Goal: Feedback & Contribution: Leave review/rating

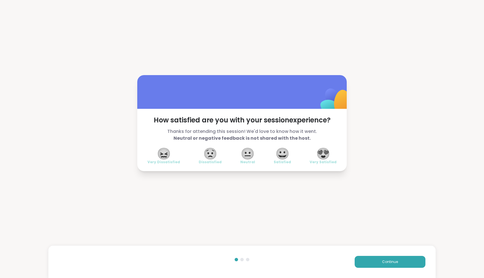
click at [318, 158] on div "😍 Very Satisfied" at bounding box center [323, 156] width 27 height 16
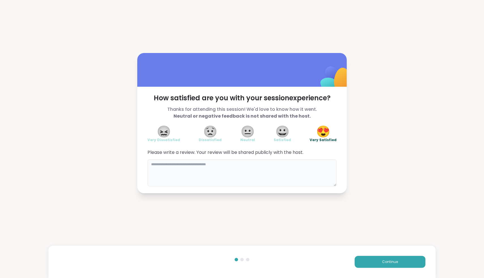
click at [194, 171] on textarea at bounding box center [242, 172] width 189 height 27
type textarea "**********"
click at [377, 262] on button "Continue" at bounding box center [390, 262] width 71 height 12
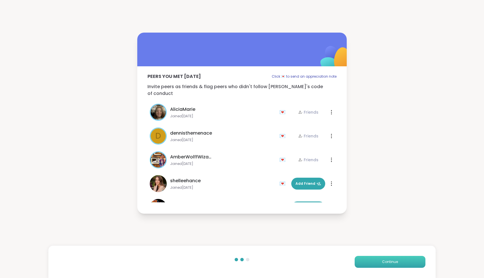
click at [373, 261] on button "Continue" at bounding box center [390, 262] width 71 height 12
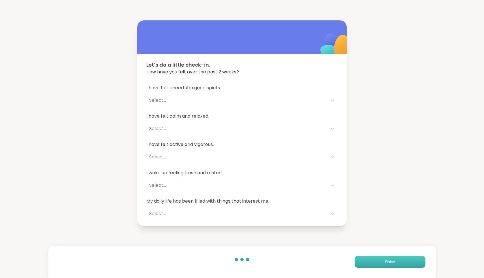
click at [373, 261] on button "Finish" at bounding box center [390, 262] width 71 height 12
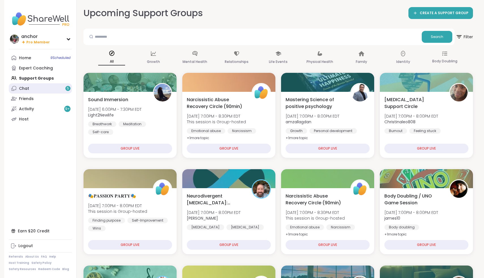
click at [52, 89] on link "Chat 5" at bounding box center [40, 88] width 63 height 10
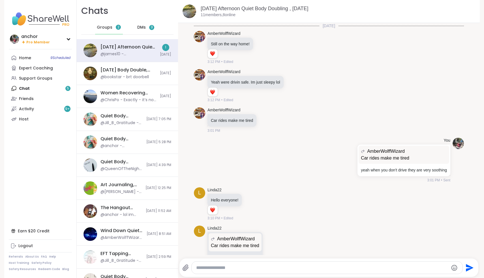
scroll to position [1538, 0]
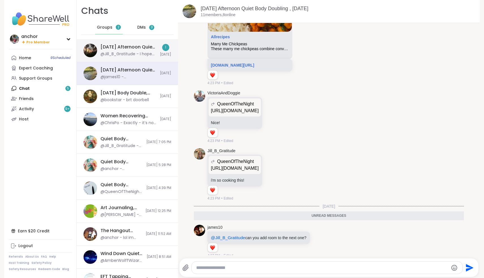
click at [112, 50] on div "[DATE] Afternoon Quiet Body Doubling Pt 2 , [DATE]" at bounding box center [129, 47] width 56 height 6
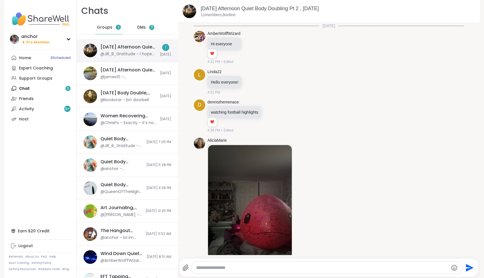
scroll to position [744, 0]
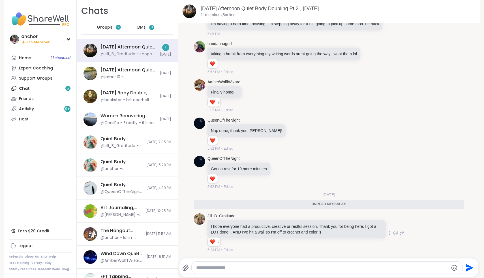
click at [395, 233] on icon at bounding box center [396, 233] width 5 height 6
click at [350, 225] on div "Select Reaction: Heart" at bounding box center [350, 223] width 5 height 5
click at [114, 26] on div "Groups 2" at bounding box center [109, 28] width 28 height 14
click at [31, 56] on link "Home 9 Scheduled" at bounding box center [40, 58] width 63 height 10
